Goal: Transaction & Acquisition: Purchase product/service

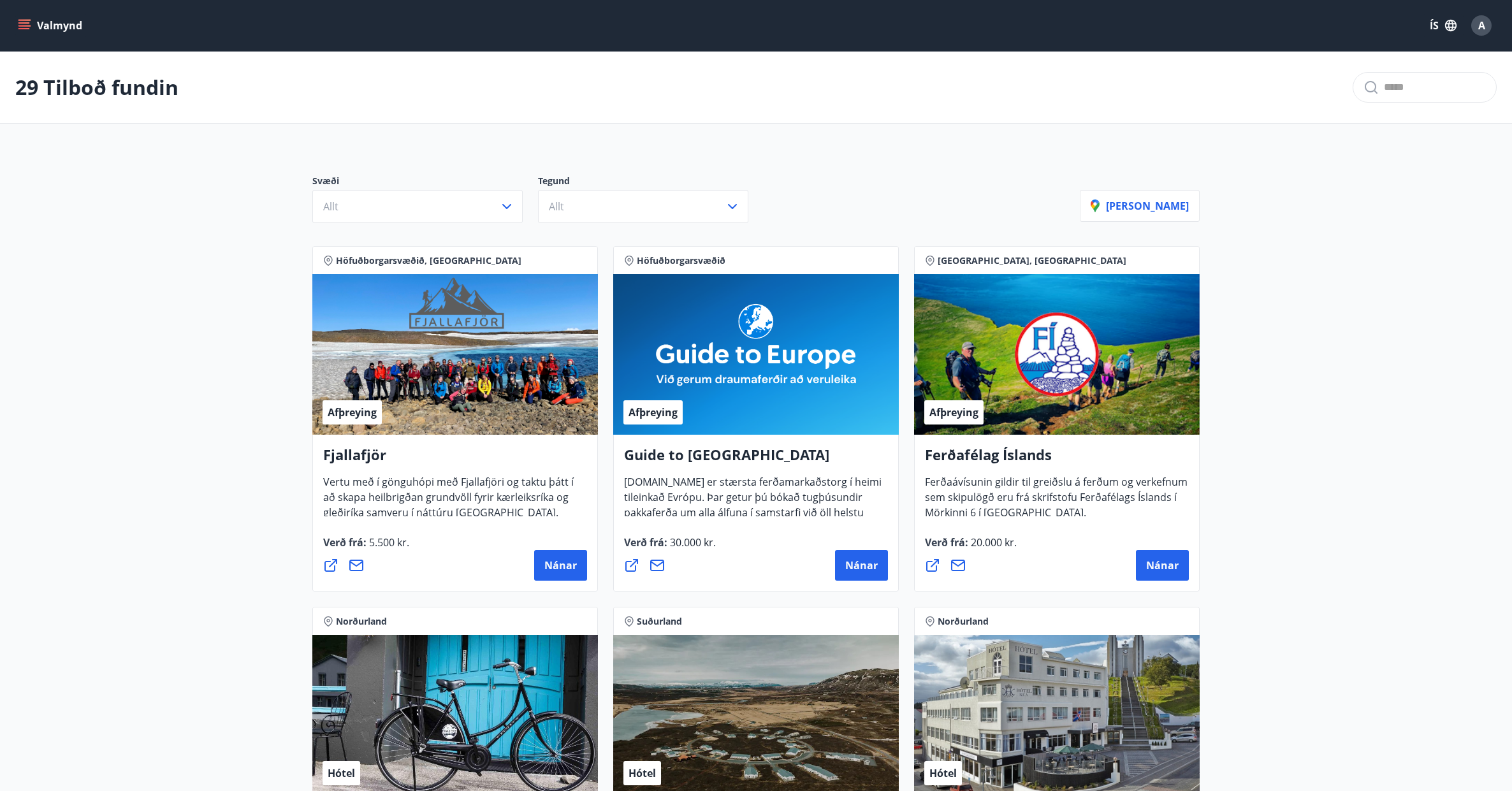
click at [26, 26] on icon "menu" at bounding box center [25, 26] width 14 height 1
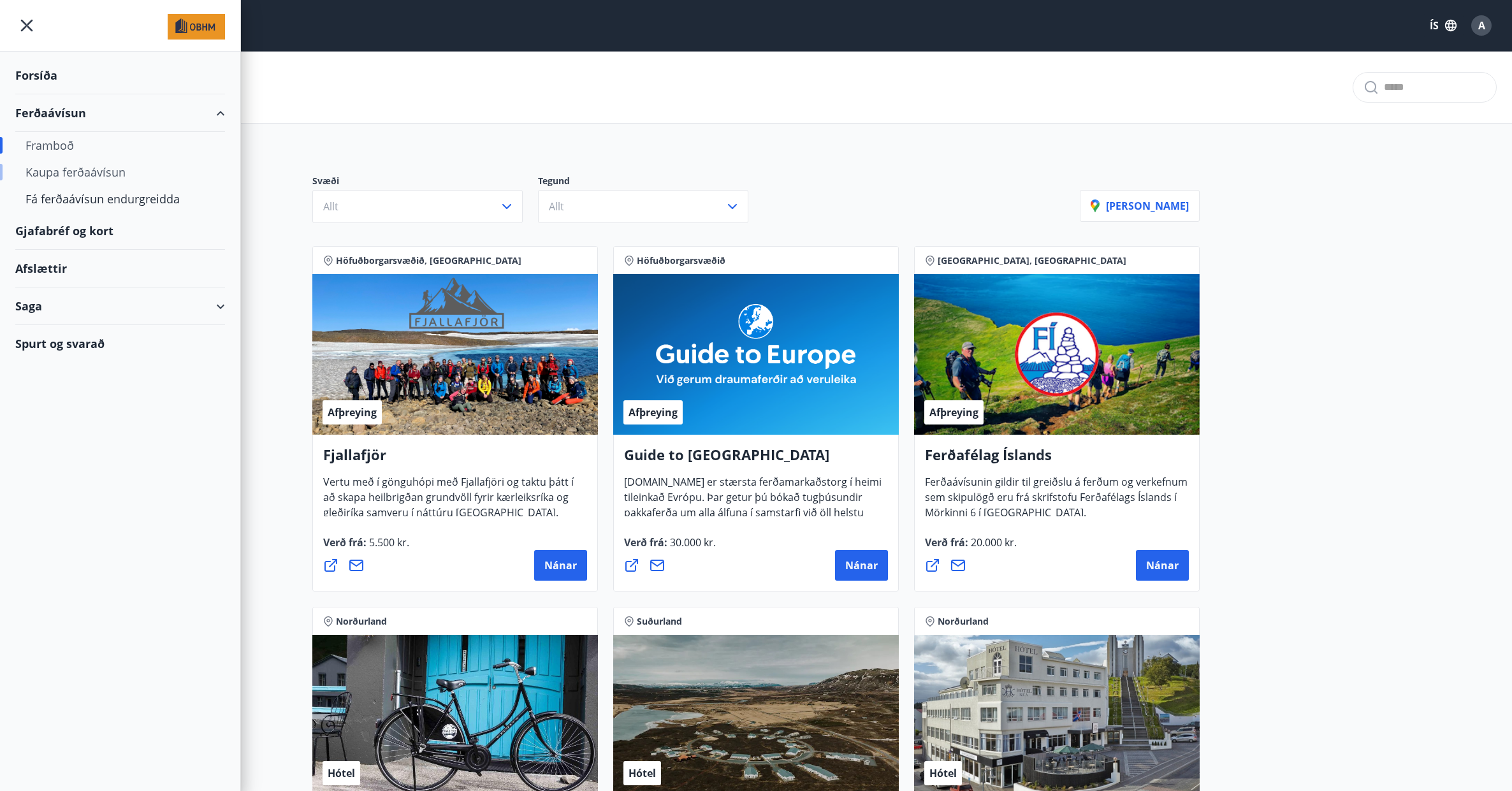
click at [53, 170] on div "Kaupa ferðaávísun" at bounding box center [120, 172] width 189 height 27
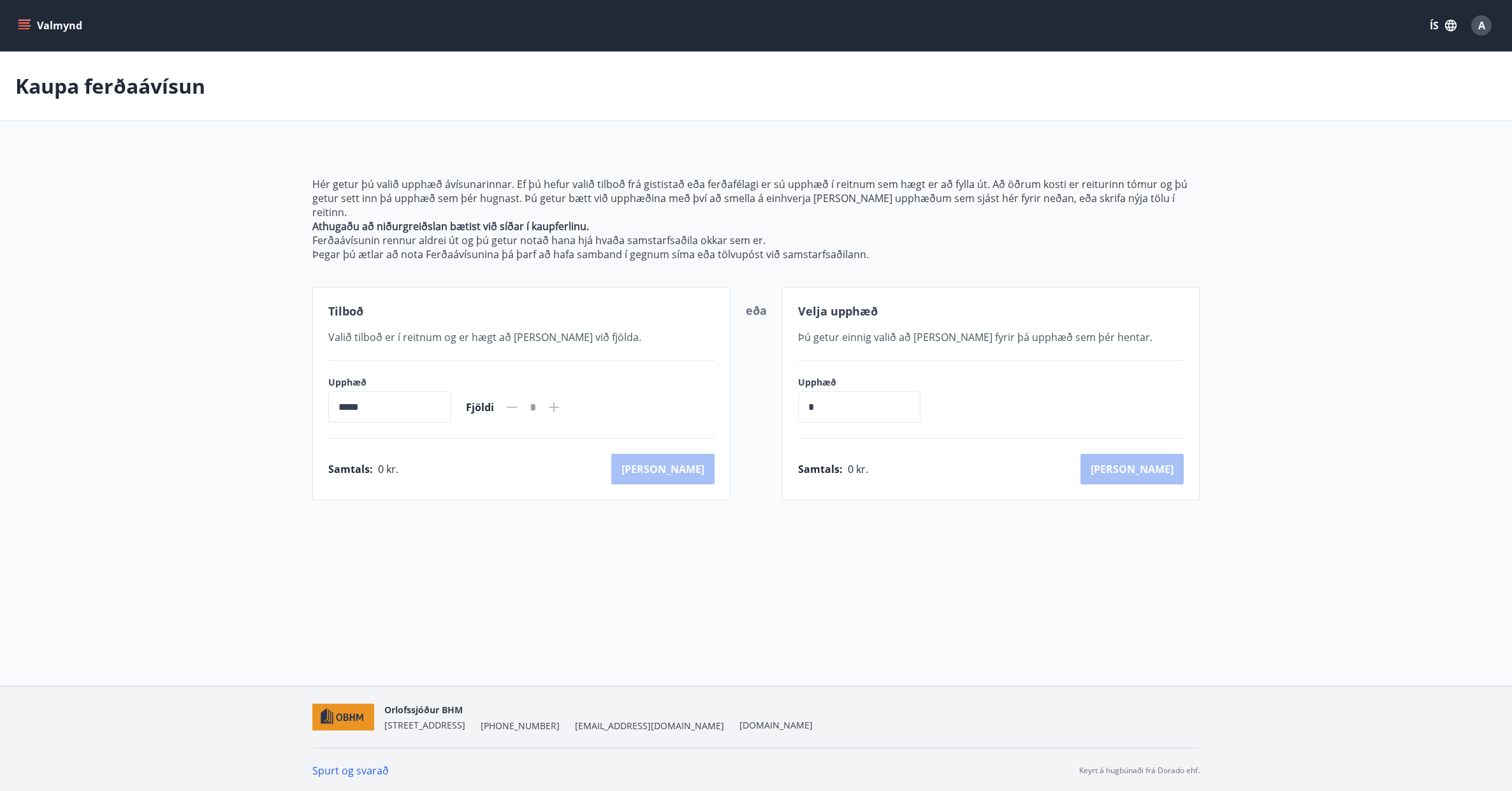
click at [21, 23] on icon "menu" at bounding box center [24, 23] width 12 height 1
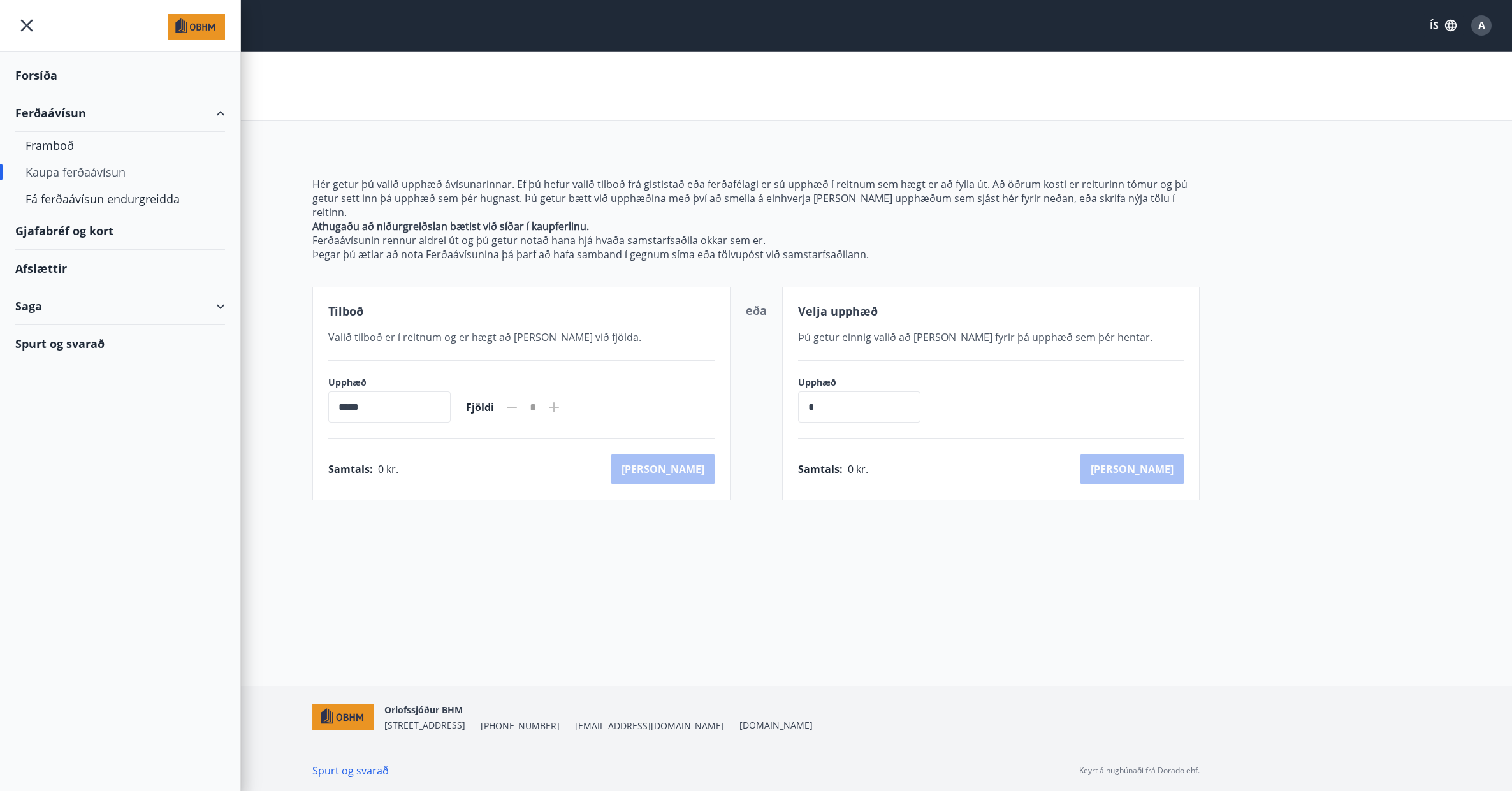
click at [52, 227] on div "Gjafabréf og kort" at bounding box center [120, 231] width 210 height 37
